Goal: Transaction & Acquisition: Purchase product/service

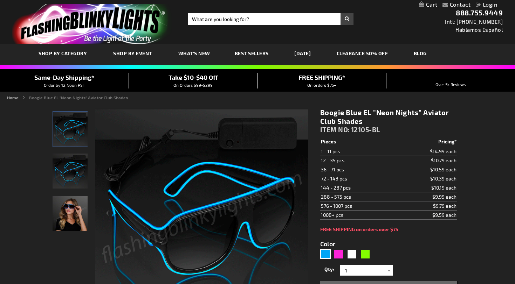
click at [67, 172] on img "Blue Light Up EL Wire Glow Aviator Sunglasses" at bounding box center [70, 171] width 35 height 35
click at [318, 69] on icon "Close dialog" at bounding box center [318, 69] width 5 height 5
click at [365, 255] on div "Green" at bounding box center [365, 254] width 11 height 11
type input "5648"
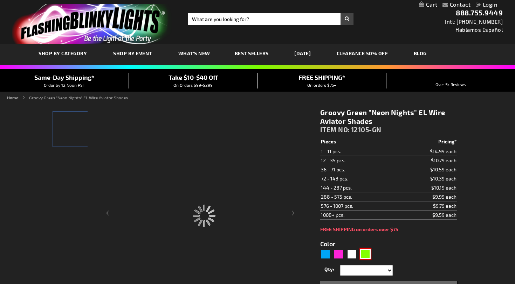
type input "12105-GN"
type input "Customize - Groovy Green &quot;Neon Nights&quot; EL Wire Aviator Shades - ITEM …"
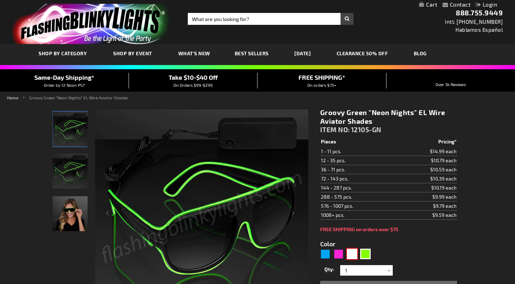
click at [352, 255] on div "White" at bounding box center [352, 254] width 11 height 11
type input "5646"
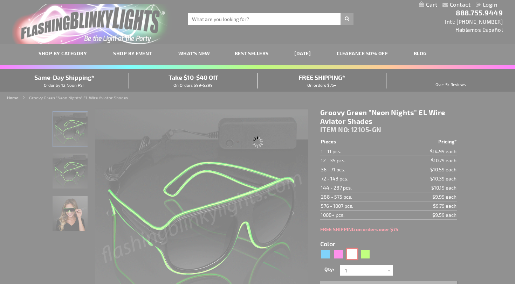
type input "12105-WT"
type input "Customize - Wild White &quot;Neon Nights&quot; EL Wire Aviator Glasses - ITEM N…"
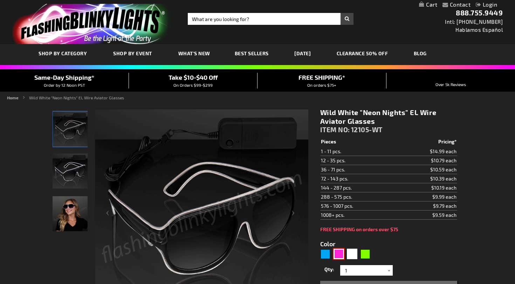
click at [338, 253] on div "Pink" at bounding box center [338, 254] width 11 height 11
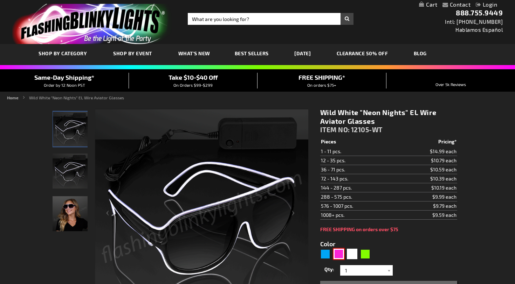
type input "5639"
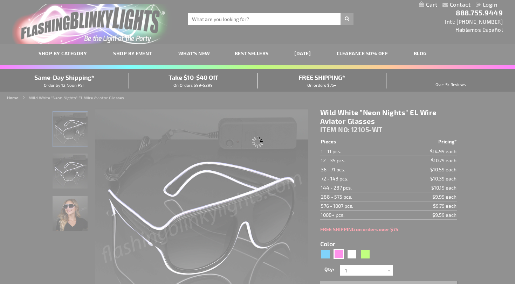
click at [338, 253] on div "Please wait..." at bounding box center [257, 142] width 515 height 284
click at [324, 253] on div "Please wait..." at bounding box center [257, 142] width 515 height 284
click at [418, 252] on div "Please wait..." at bounding box center [257, 142] width 515 height 284
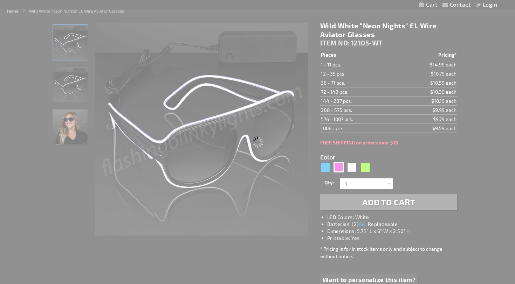
scroll to position [82, 0]
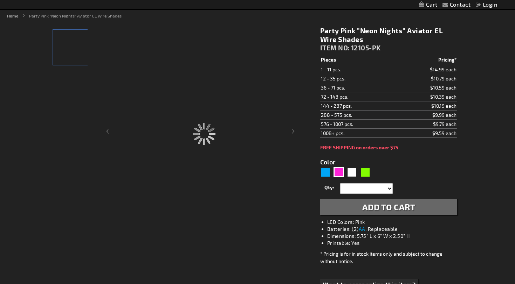
type input "12105-PK"
type input "Customize - Party Pink &quot;Neon Nights&quot; Aviator EL Wire Shades - ITEM NO…"
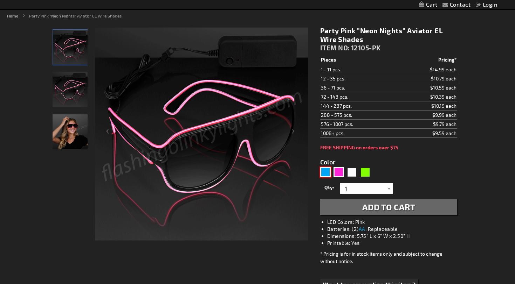
click at [324, 173] on div "Blue" at bounding box center [325, 172] width 11 height 11
type input "5629"
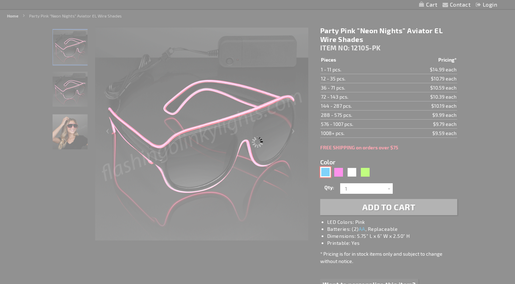
type input "12105-BL"
type input "Customize - Boogie Blue EL &quot;Neon Nights&quot; Aviator Club Shades - ITEM N…"
